Goal: Communication & Community: Answer question/provide support

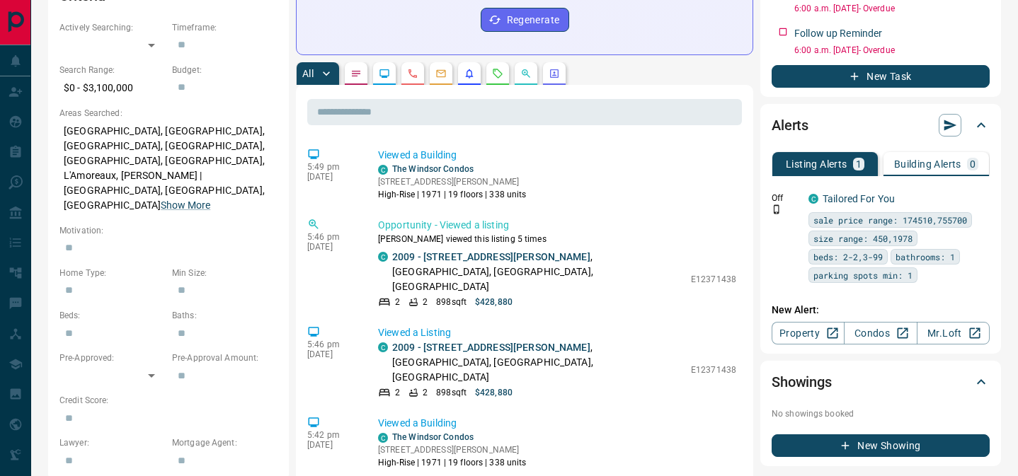
scroll to position [459, 0]
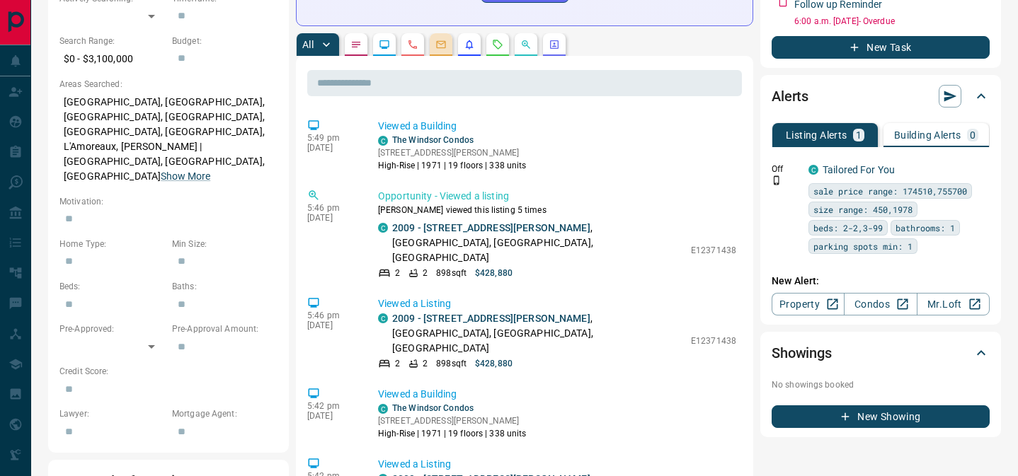
click at [439, 37] on button "button" at bounding box center [441, 44] width 23 height 23
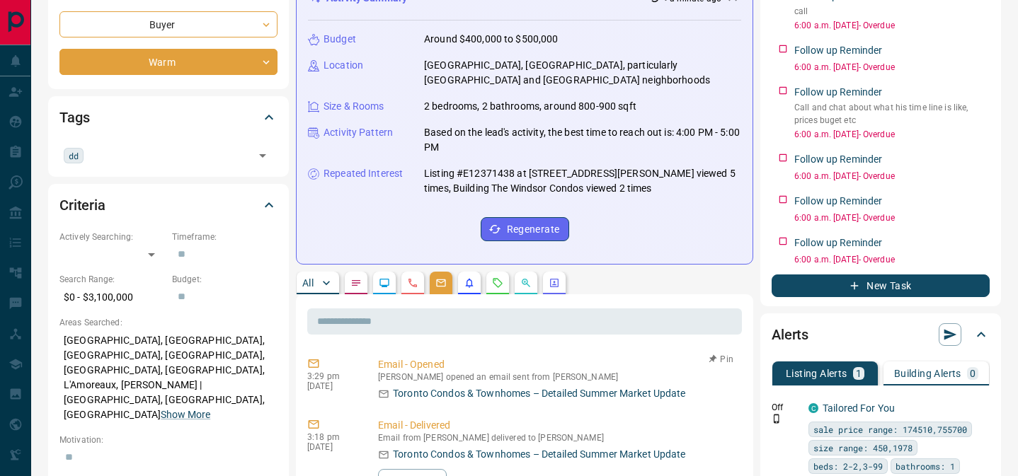
scroll to position [0, 0]
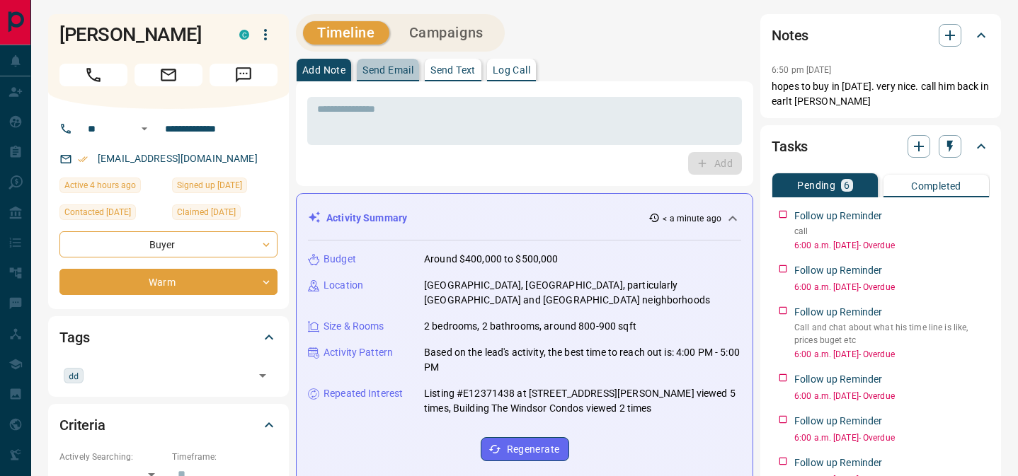
click at [399, 79] on button "Send Email" at bounding box center [388, 70] width 62 height 23
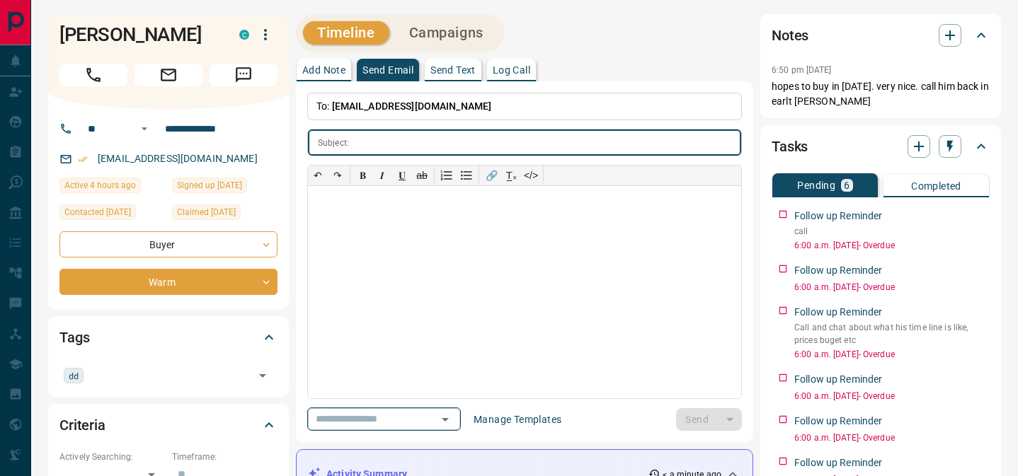
click at [378, 411] on input "text" at bounding box center [364, 420] width 108 height 18
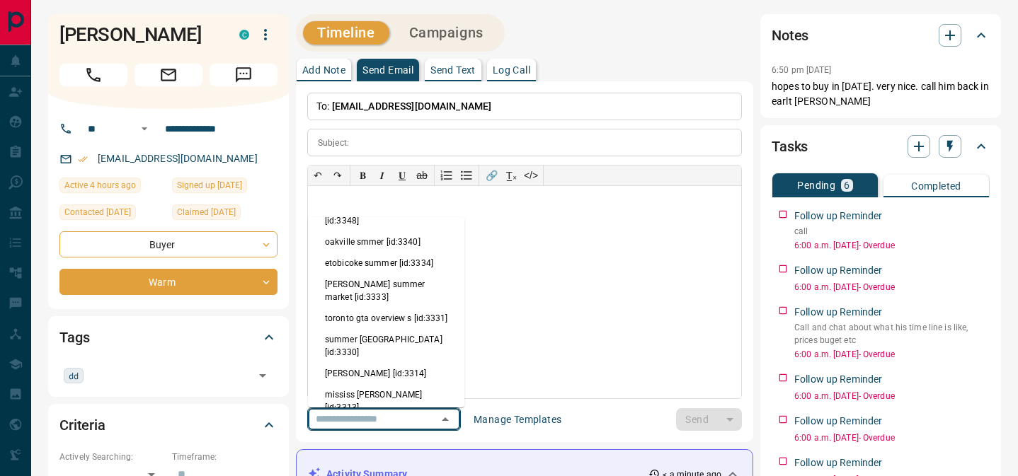
scroll to position [251, 0]
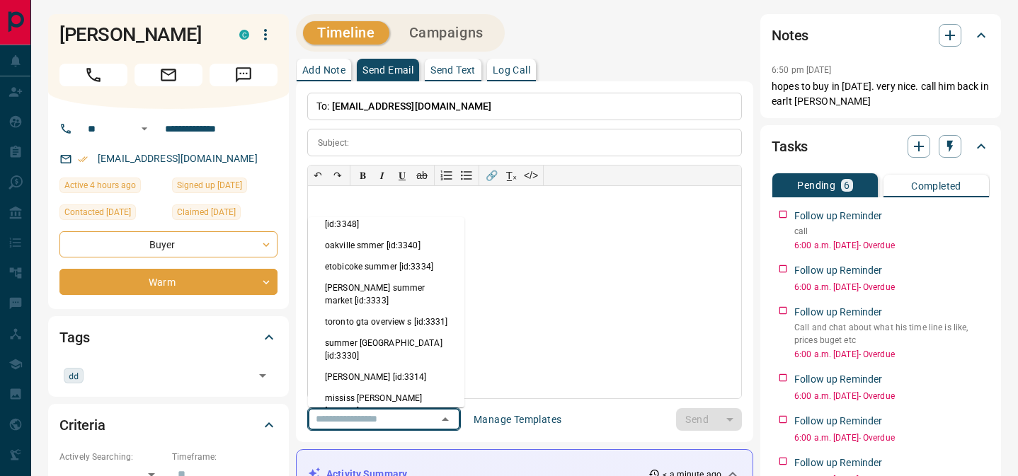
click at [386, 443] on li "summer scarb [id:3311]" at bounding box center [386, 453] width 156 height 21
type input "**********"
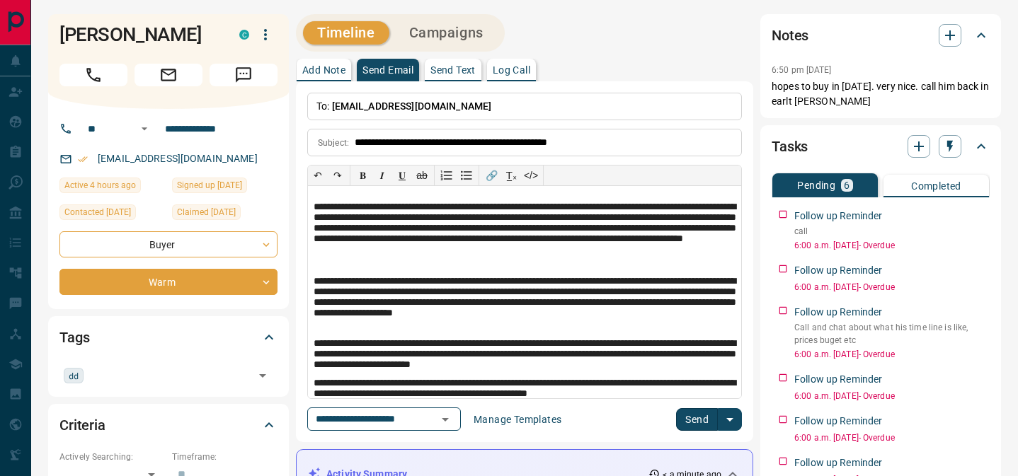
scroll to position [32, 0]
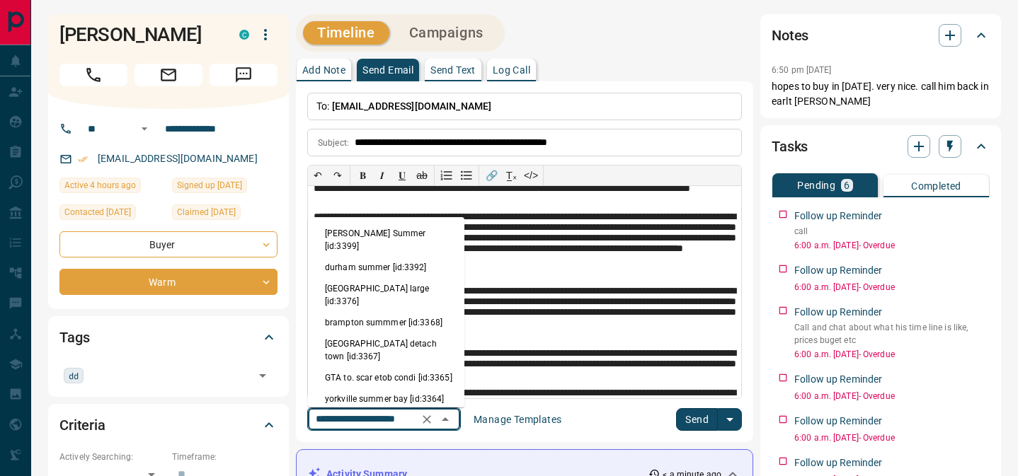
click at [383, 413] on input "**********" at bounding box center [364, 420] width 108 height 18
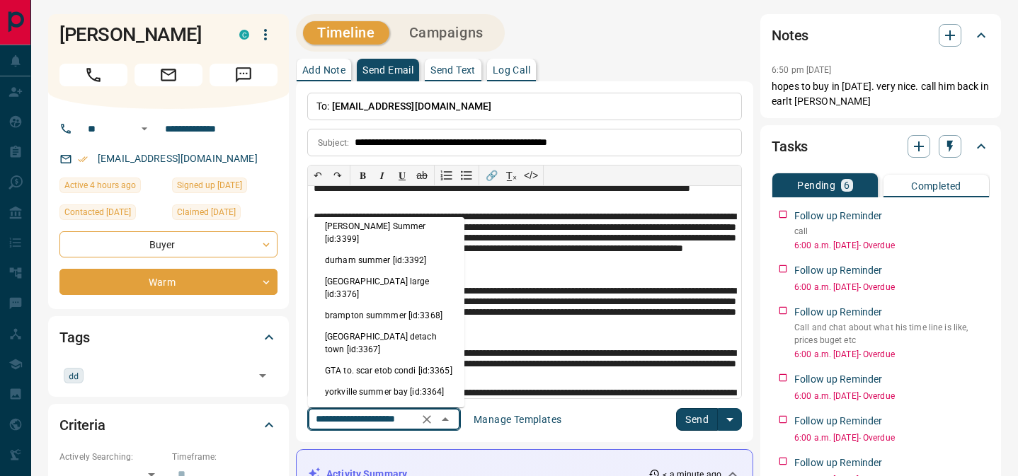
scroll to position [0, 0]
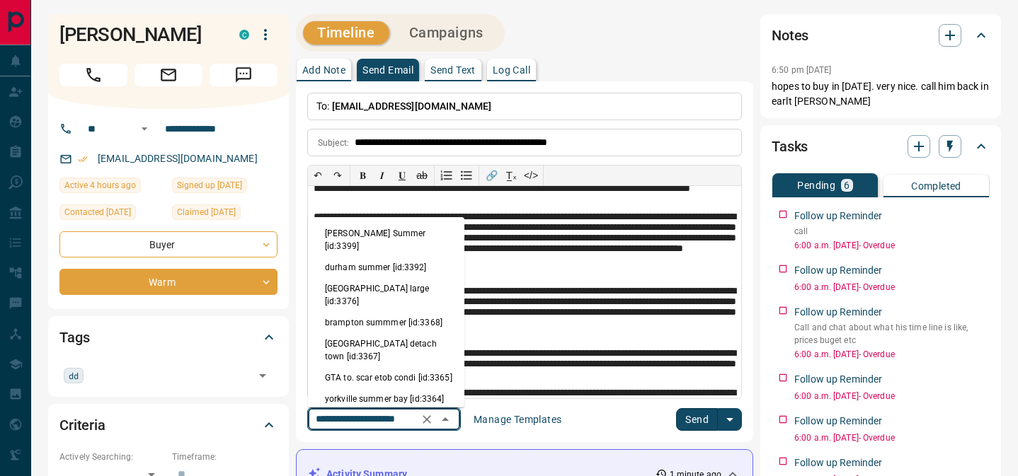
click at [372, 367] on li "GTA to. scar etob condi [id:3365]" at bounding box center [386, 377] width 156 height 21
type input "**********"
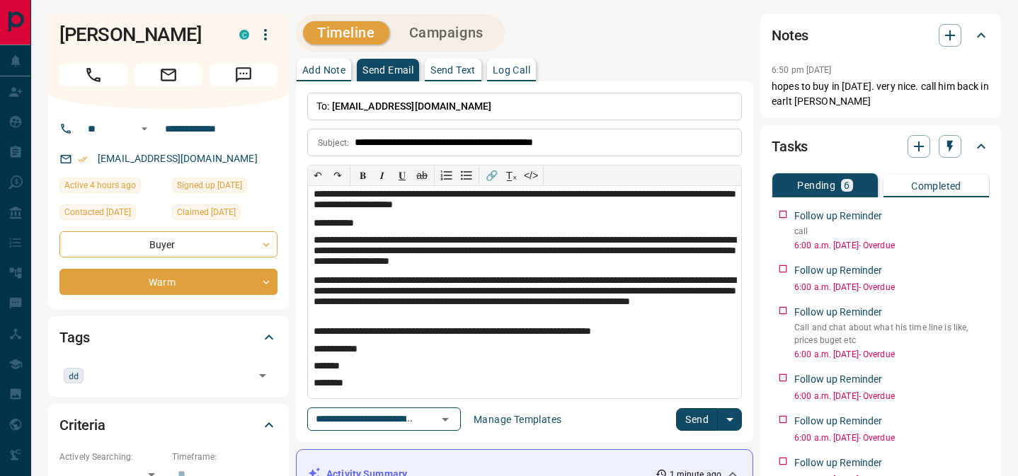
scroll to position [251, 0]
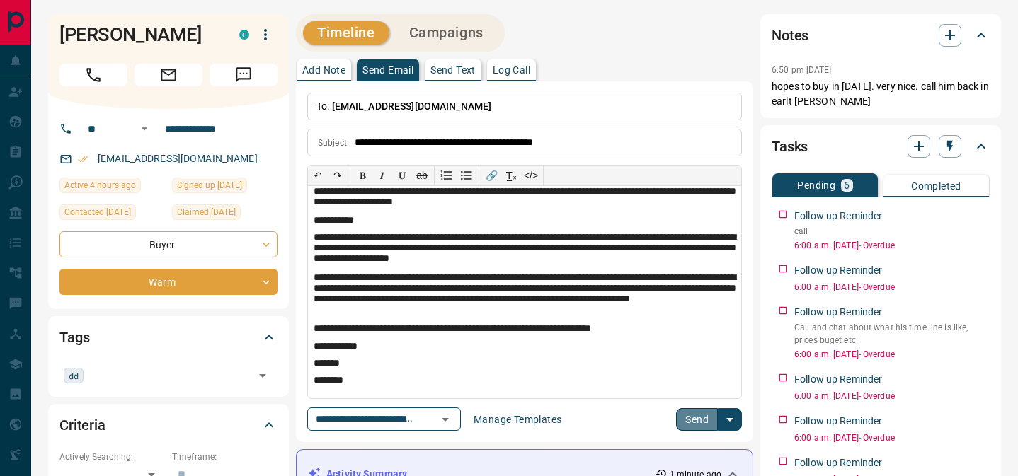
click at [698, 419] on button "Send" at bounding box center [697, 419] width 42 height 23
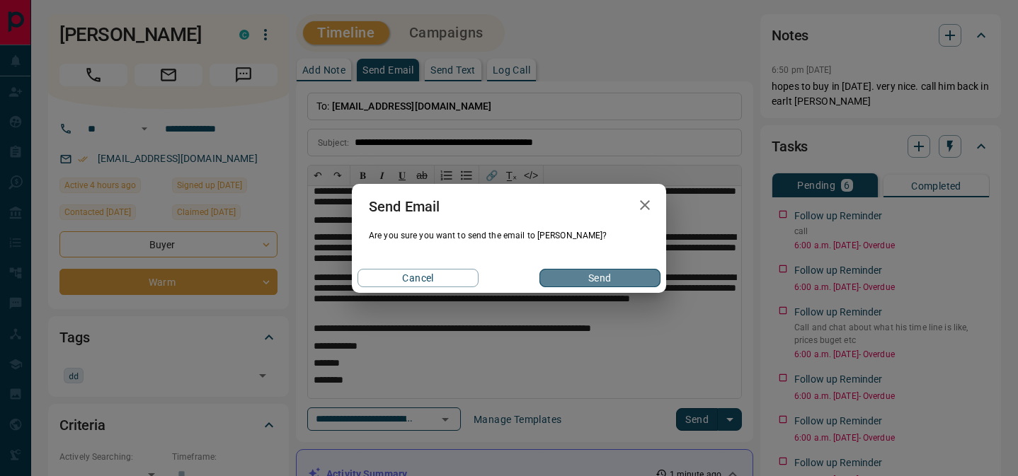
click at [601, 279] on button "Send" at bounding box center [599, 278] width 121 height 18
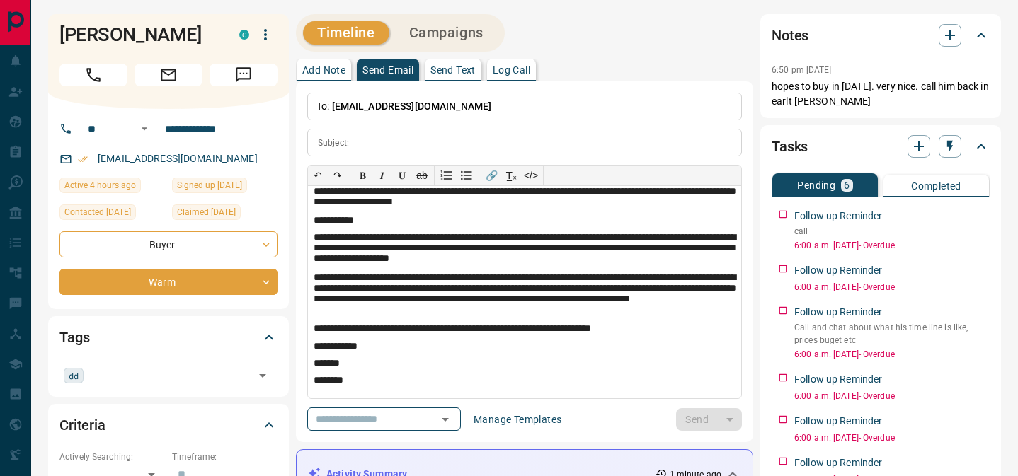
scroll to position [0, 0]
